Goal: Task Accomplishment & Management: Subscribe to service/newsletter

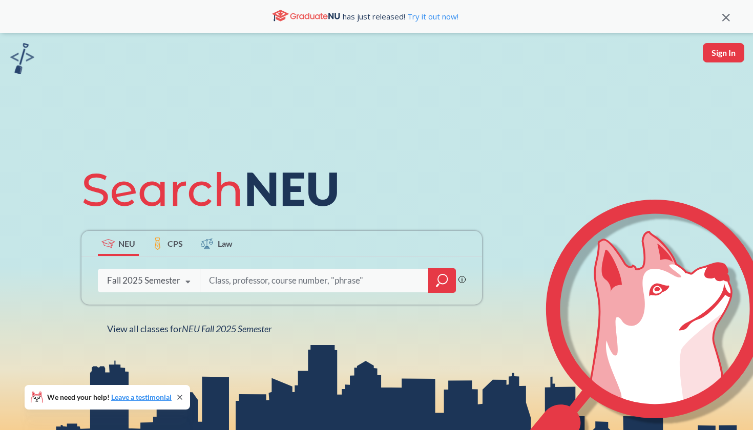
click at [310, 288] on input "search" at bounding box center [314, 281] width 213 height 22
type input "advanced writing"
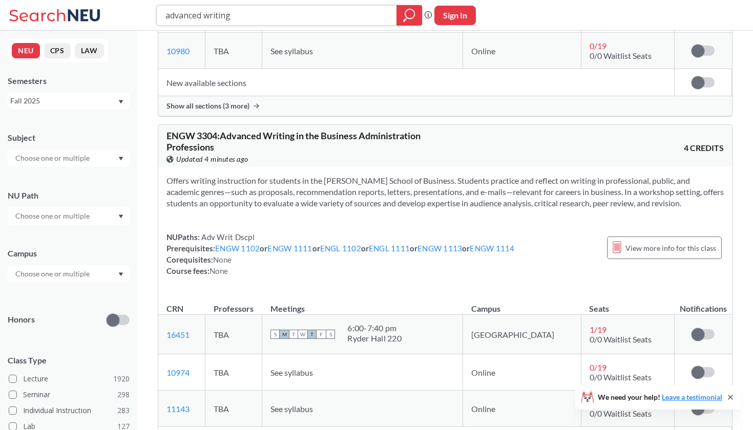
scroll to position [3407, 0]
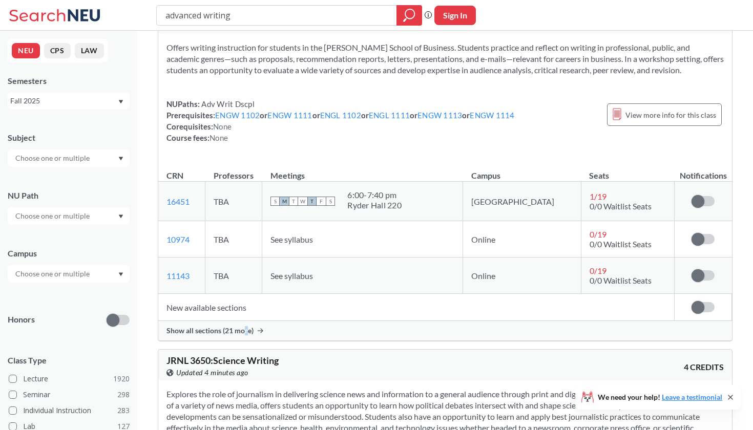
click at [246, 328] on span "Show all sections (21 more)" at bounding box center [209, 330] width 87 height 9
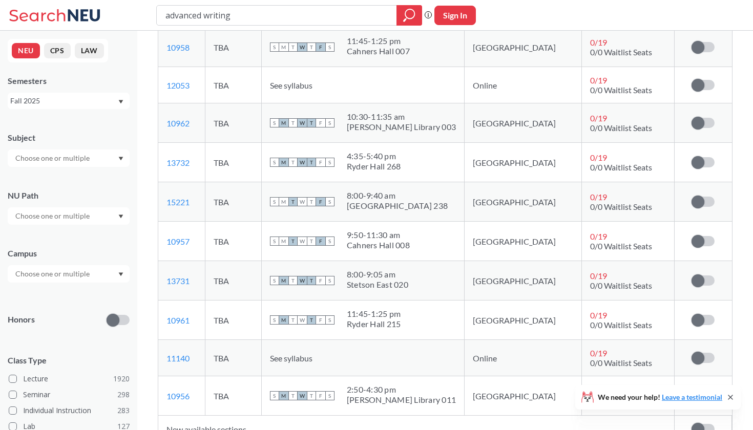
scroll to position [4089, 0]
click at [699, 355] on span at bounding box center [698, 358] width 13 height 13
click at [692, 353] on input "checkbox" at bounding box center [692, 353] width 0 height 0
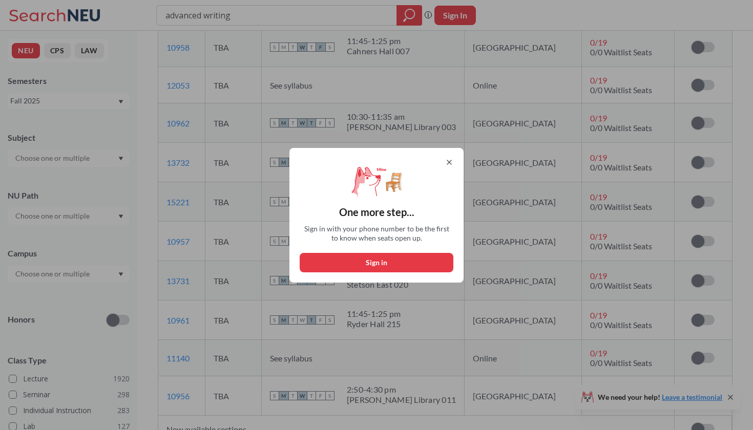
click at [407, 263] on button "Sign in" at bounding box center [377, 262] width 154 height 19
select select "US"
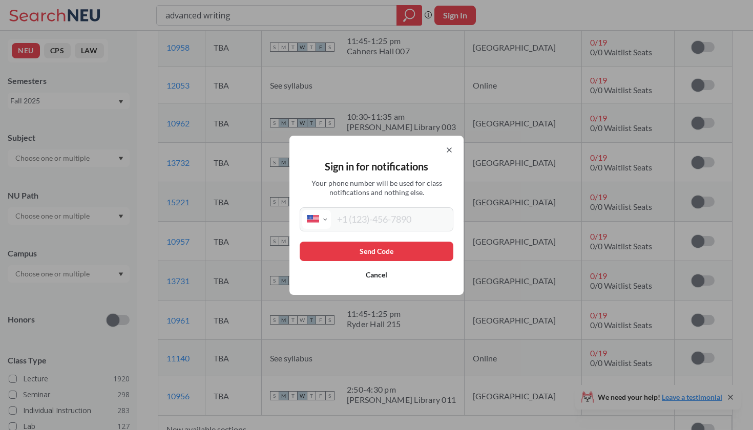
click at [365, 222] on input "tel" at bounding box center [391, 219] width 120 height 19
type input "[PHONE_NUMBER]"
click at [359, 244] on button "Send Code" at bounding box center [377, 251] width 154 height 19
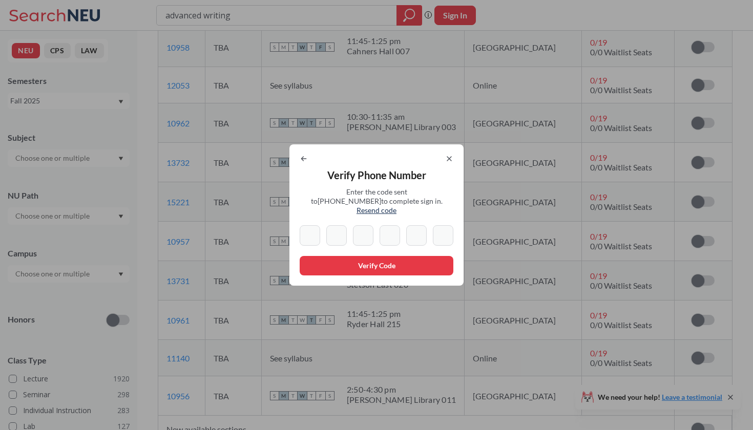
type input "0"
type input "7"
type input "6"
type input "7"
type input "0"
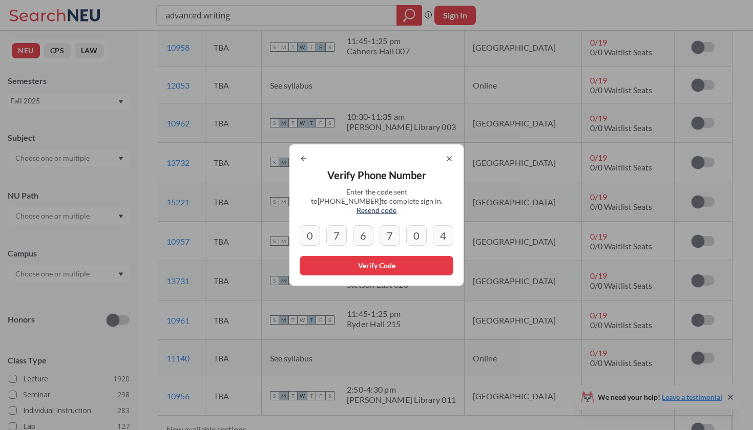
type input "4"
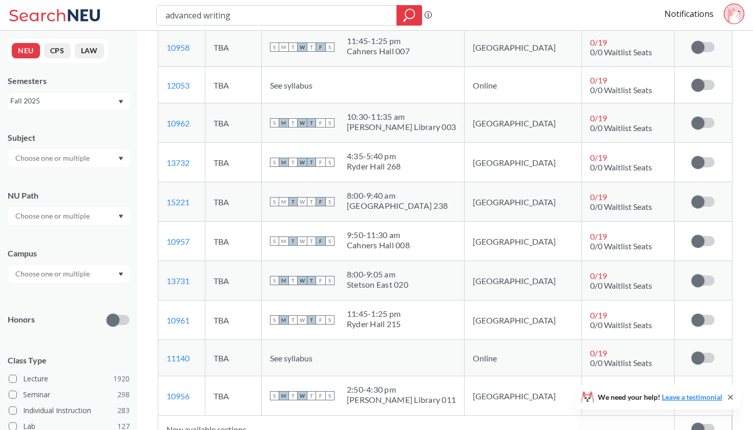
scroll to position [4091, 0]
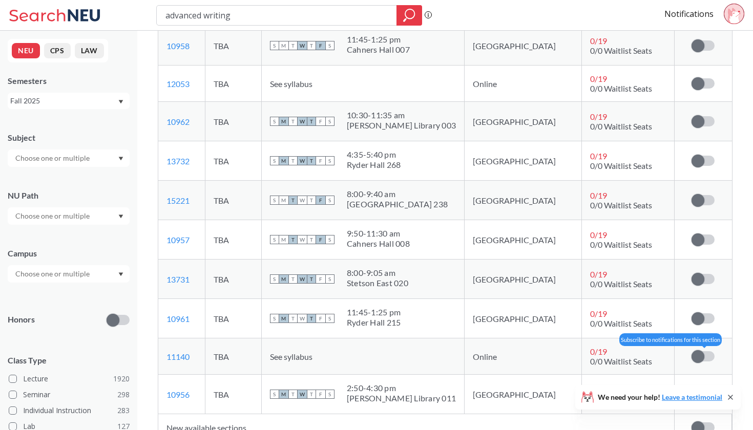
click at [697, 356] on span at bounding box center [698, 356] width 13 height 13
click at [692, 351] on input "checkbox" at bounding box center [692, 351] width 0 height 0
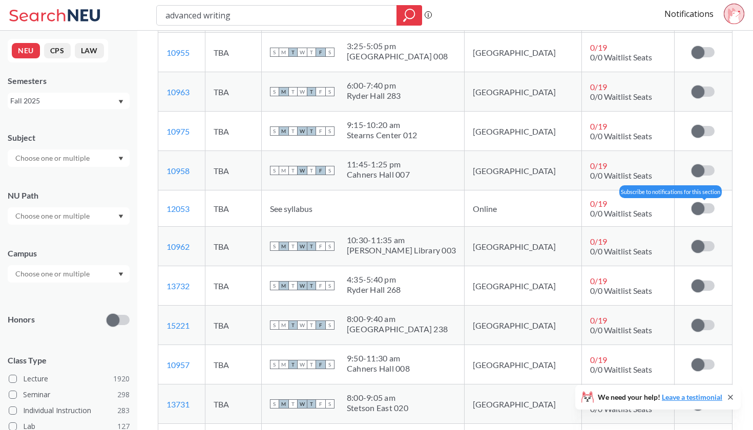
click at [700, 203] on span at bounding box center [698, 208] width 13 height 13
click at [692, 203] on input "checkbox" at bounding box center [692, 203] width 0 height 0
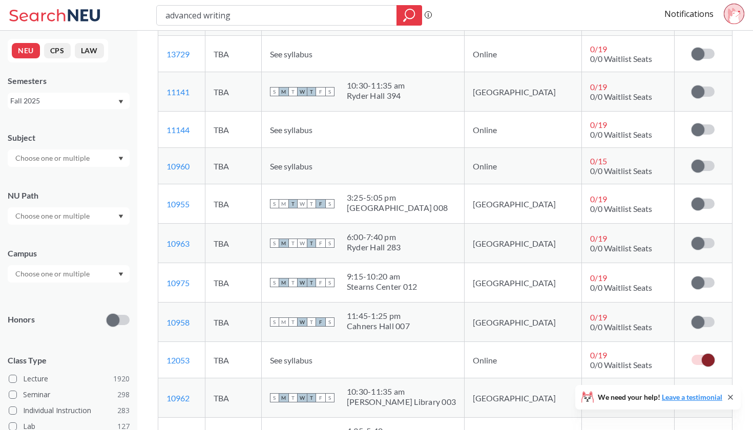
scroll to position [3804, 0]
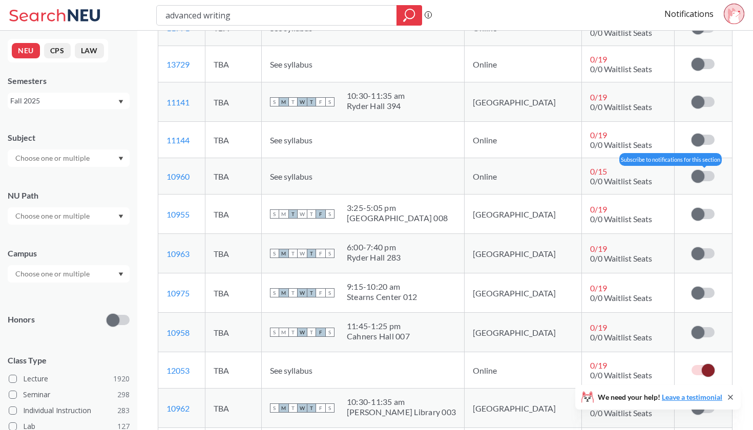
click at [706, 174] on label at bounding box center [703, 176] width 23 height 10
click at [692, 171] on input "checkbox" at bounding box center [692, 171] width 0 height 0
click at [708, 134] on td "Subscribe to notifications for this section" at bounding box center [703, 140] width 57 height 36
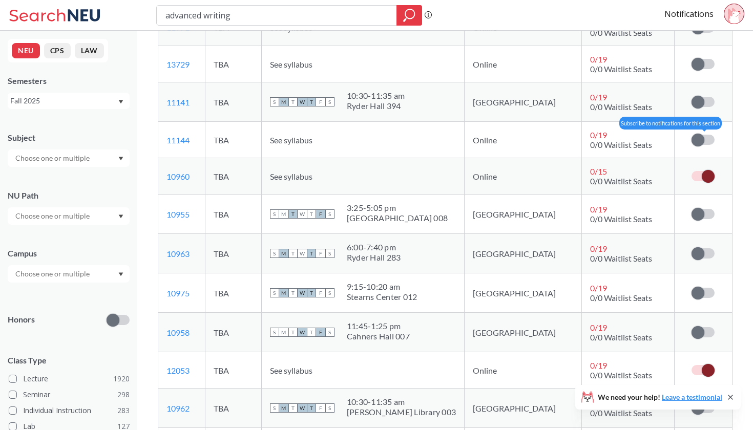
click at [694, 134] on span at bounding box center [698, 140] width 13 height 13
click at [692, 135] on input "checkbox" at bounding box center [692, 135] width 0 height 0
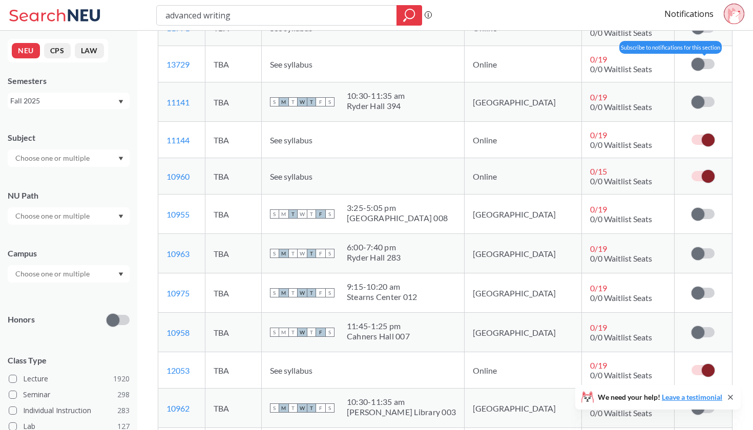
click at [698, 59] on span at bounding box center [698, 64] width 13 height 13
click at [692, 59] on input "checkbox" at bounding box center [692, 59] width 0 height 0
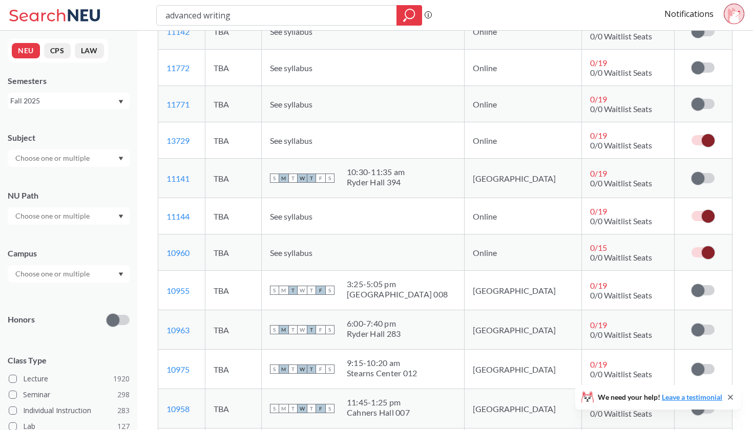
scroll to position [3700, 0]
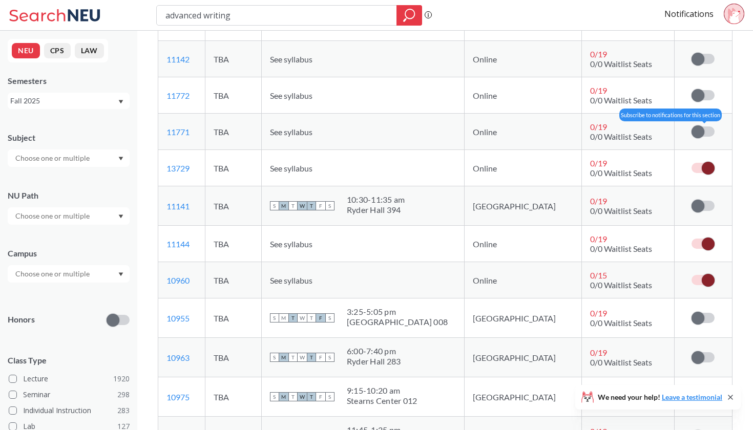
click at [703, 132] on span at bounding box center [698, 132] width 13 height 13
click at [692, 127] on input "checkbox" at bounding box center [692, 127] width 0 height 0
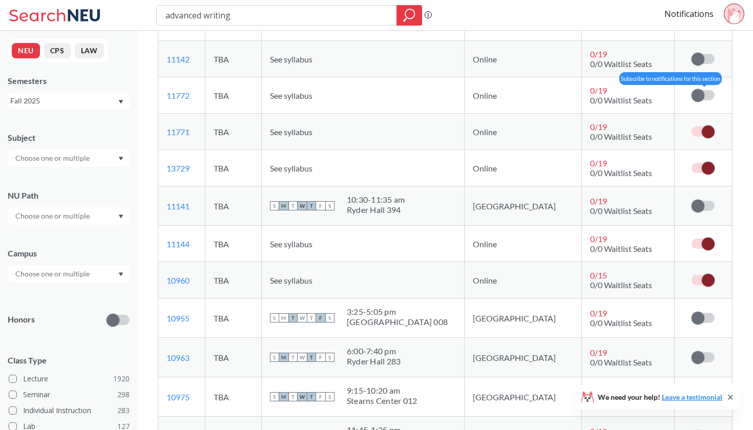
click at [694, 95] on span at bounding box center [698, 95] width 13 height 13
click at [692, 90] on input "checkbox" at bounding box center [692, 90] width 0 height 0
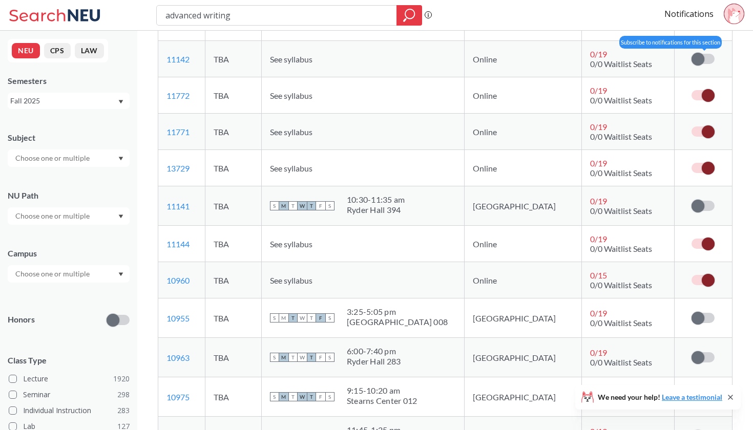
click at [695, 63] on span at bounding box center [698, 59] width 13 height 13
click at [692, 54] on input "checkbox" at bounding box center [692, 54] width 0 height 0
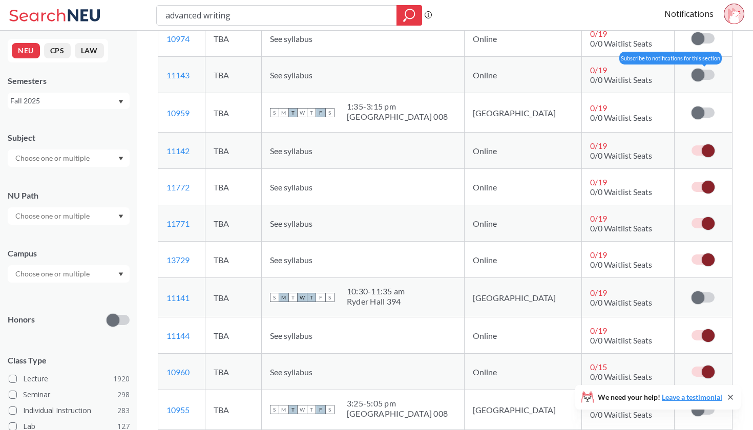
click at [697, 72] on span at bounding box center [698, 75] width 13 height 13
click at [692, 70] on input "checkbox" at bounding box center [692, 70] width 0 height 0
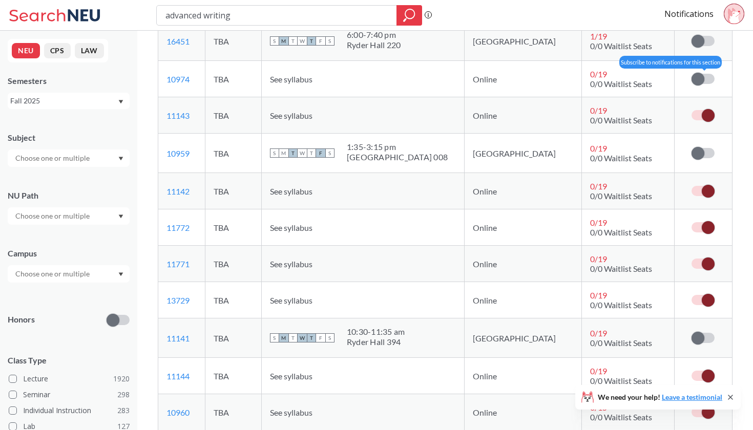
click at [698, 76] on span at bounding box center [698, 79] width 13 height 13
click at [692, 74] on input "checkbox" at bounding box center [692, 74] width 0 height 0
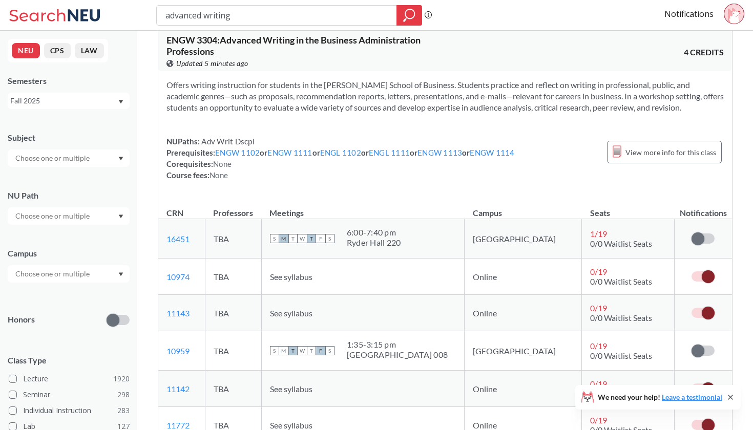
scroll to position [3365, 0]
